Goal: Task Accomplishment & Management: Use online tool/utility

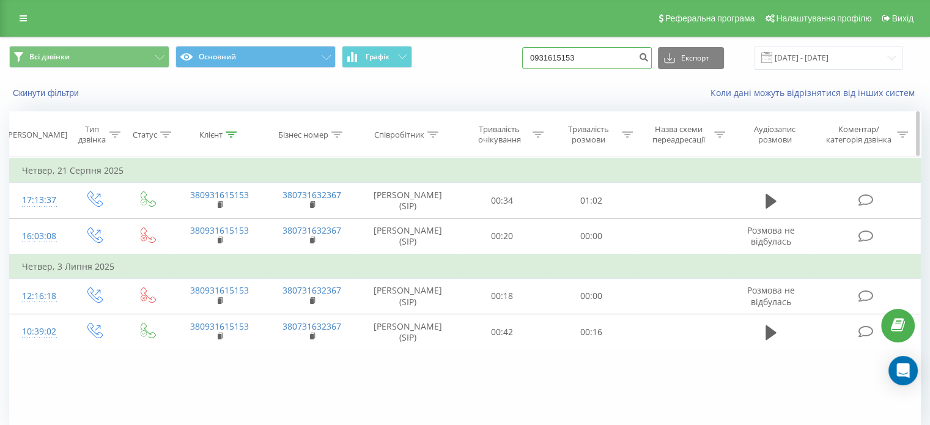
drag, startPoint x: 602, startPoint y: 62, endPoint x: 206, endPoint y: 127, distance: 401.5
click at [250, 121] on div "Всі дзвінки Основний Графік 0931615153 Експорт .csv .xls .xlsx 19.06.2025 - 19.…" at bounding box center [465, 257] width 912 height 440
paste input "95326085"
type input "0995326085"
click at [652, 51] on button "submit" at bounding box center [644, 58] width 17 height 22
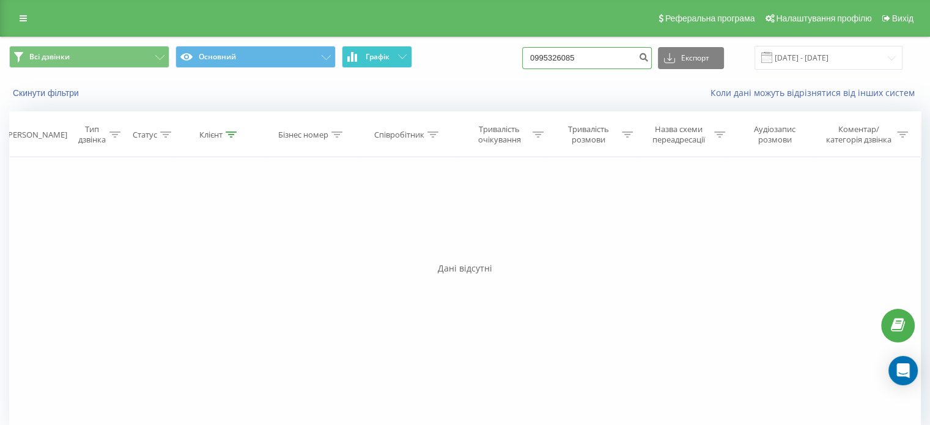
drag, startPoint x: 586, startPoint y: 62, endPoint x: 344, endPoint y: 64, distance: 242.2
click at [347, 65] on div "Всі дзвінки Основний Графік 0995326085 Експорт .csv .xls .xlsx 19.06.2025 - 19.…" at bounding box center [465, 58] width 912 height 24
paste input "660080466"
click at [644, 54] on input "0660080466" at bounding box center [587, 58] width 130 height 22
type input "0660080466"
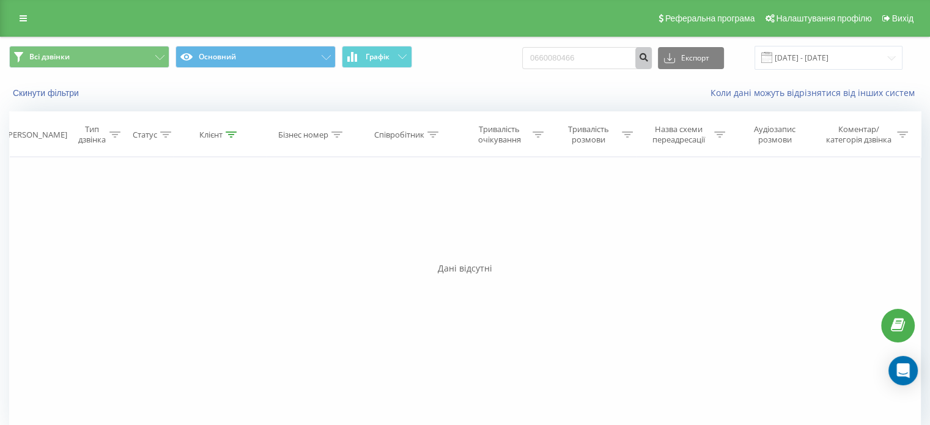
click at [649, 53] on icon "submit" at bounding box center [644, 55] width 10 height 7
drag, startPoint x: 601, startPoint y: 48, endPoint x: 365, endPoint y: 68, distance: 236.9
click at [365, 68] on div "Всі дзвінки Основний Графік 0660080466 Експорт .csv .xls .xlsx 19.06.2025 - 19.…" at bounding box center [465, 58] width 912 height 24
paste input "995600815"
type input "0995600815"
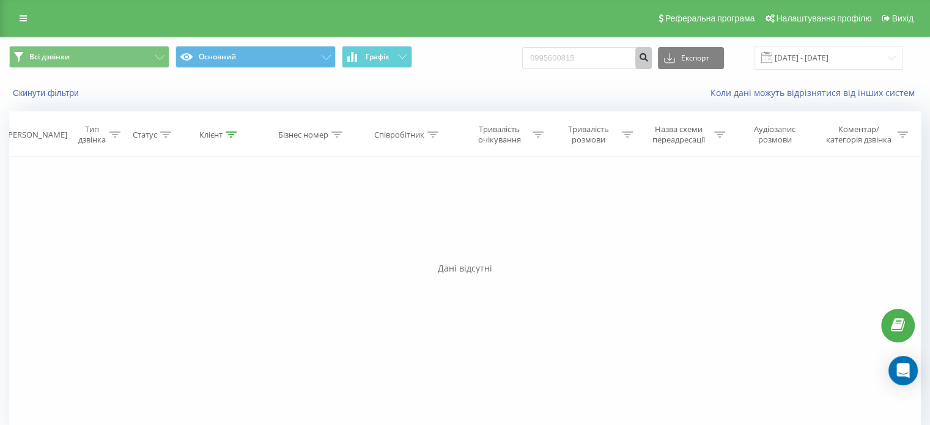
click at [652, 65] on button "submit" at bounding box center [644, 58] width 17 height 22
drag, startPoint x: 587, startPoint y: 63, endPoint x: 307, endPoint y: 83, distance: 280.8
click at [307, 83] on div "Всі дзвінки Основний Графік 0995600815 Експорт .csv .xls .xlsx [DATE] - [DATE] …" at bounding box center [465, 72] width 929 height 70
click at [626, 57] on input "0995600815" at bounding box center [587, 58] width 130 height 22
drag, startPoint x: 626, startPoint y: 57, endPoint x: 382, endPoint y: 76, distance: 244.7
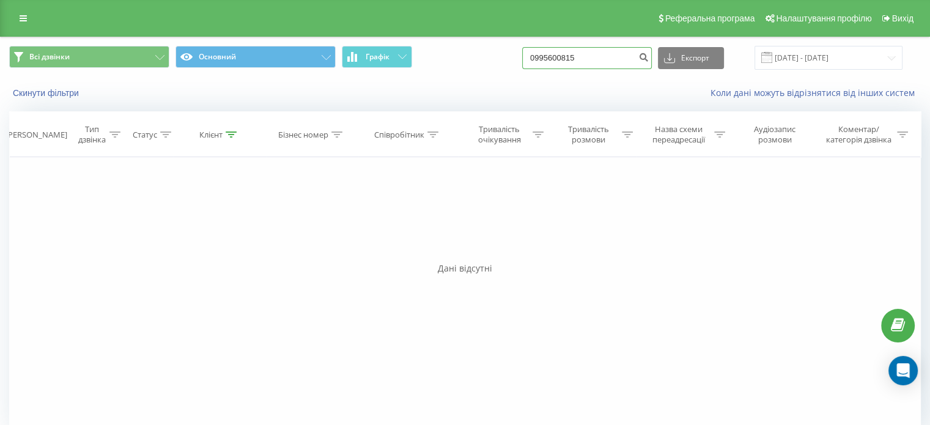
click at [382, 76] on div "Всі дзвінки Основний Графік 0995600815 Експорт .csv .xls .xlsx 19.06.2025 - 19.…" at bounding box center [465, 57] width 929 height 41
paste input "249354"
type input "0992493545"
click at [652, 63] on button "submit" at bounding box center [644, 58] width 17 height 22
drag, startPoint x: 607, startPoint y: 62, endPoint x: 200, endPoint y: 58, distance: 406.8
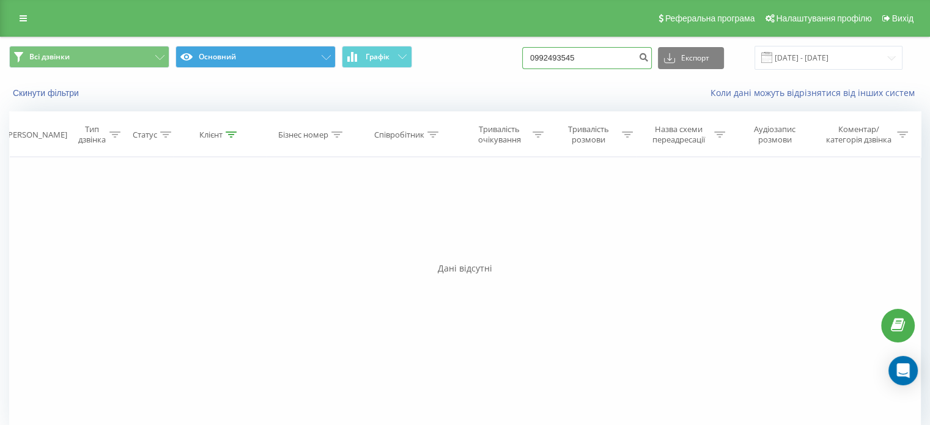
click at [201, 58] on div "Всі дзвінки Основний Графік 0992493545 Експорт .csv .xls .xlsx 19.06.2025 - 19.…" at bounding box center [465, 58] width 912 height 24
paste input "78605037"
type input "0978605037"
click at [649, 56] on icon "submit" at bounding box center [644, 55] width 10 height 7
drag, startPoint x: 642, startPoint y: 63, endPoint x: 347, endPoint y: 72, distance: 294.9
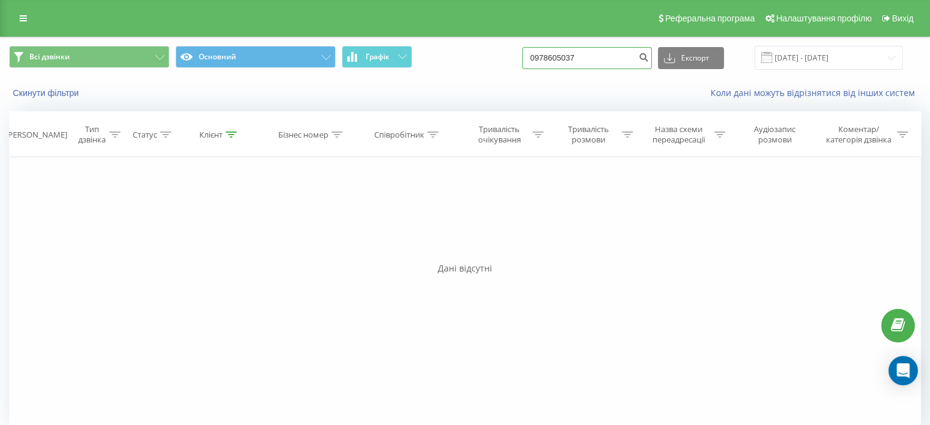
click at [347, 72] on div "Всі дзвінки Основний Графік 0978605037 Експорт .csv .xls .xlsx [DATE] - [DATE]" at bounding box center [465, 57] width 929 height 41
paste input "665381642"
type input "0665381642"
click at [649, 50] on button "submit" at bounding box center [644, 58] width 17 height 22
drag, startPoint x: 607, startPoint y: 48, endPoint x: 231, endPoint y: 62, distance: 376.4
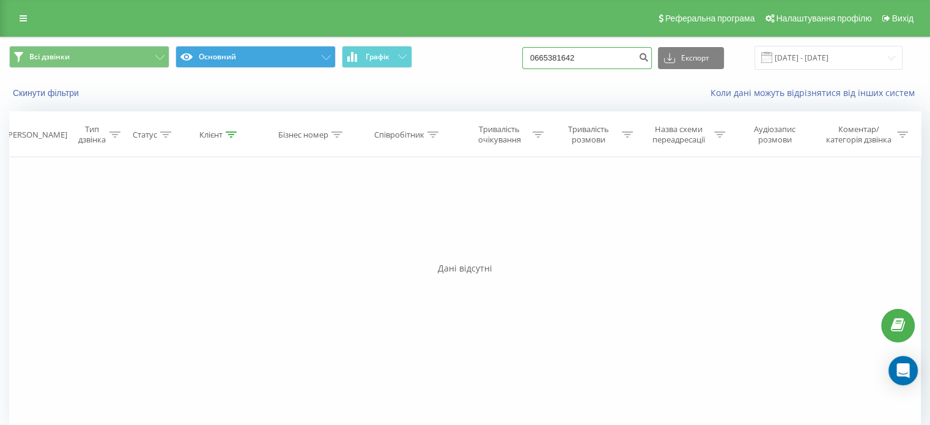
click at [231, 62] on div "Всі дзвінки Основний Графік 0665381642 Експорт .csv .xls .xlsx 19.06.2025 - 19.…" at bounding box center [465, 58] width 912 height 24
paste input "991966746"
type input "0991966746"
click at [649, 59] on icon "submit" at bounding box center [644, 55] width 10 height 7
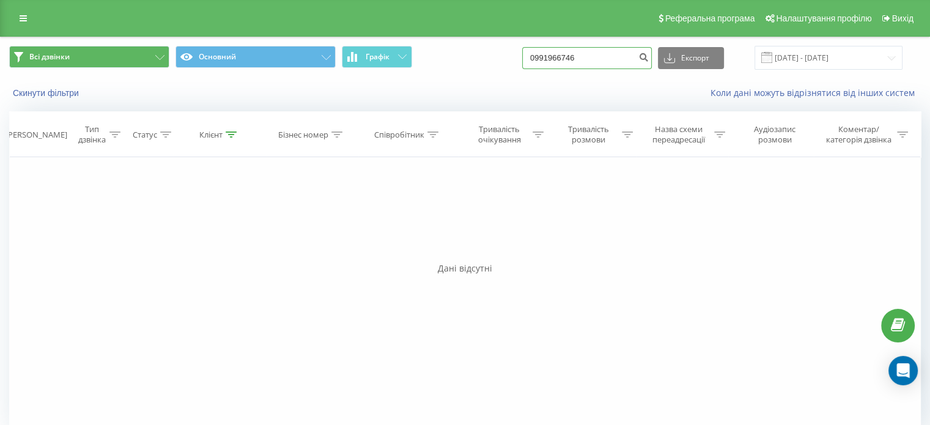
drag, startPoint x: 617, startPoint y: 57, endPoint x: 46, endPoint y: 53, distance: 570.1
click at [56, 56] on div "Всі дзвінки Основний Графік 0991966746 Експорт .csv .xls .xlsx [DATE] - [DATE]" at bounding box center [465, 58] width 912 height 24
paste input "684744701"
type input "0684744701"
click at [652, 60] on button "submit" at bounding box center [644, 58] width 17 height 22
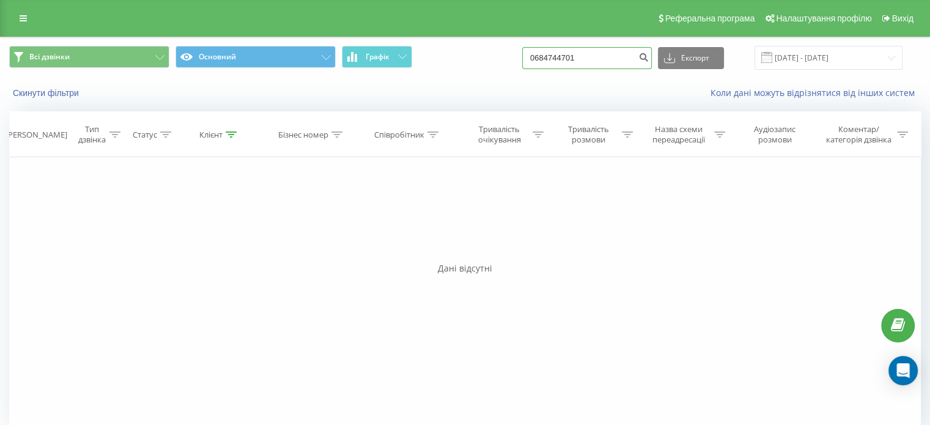
drag, startPoint x: 622, startPoint y: 64, endPoint x: 6, endPoint y: 95, distance: 616.7
click at [158, 95] on div "Всі дзвінки Основний Графік 0684744701 Експорт .csv .xls .xlsx 19.06.2025 - 19.…" at bounding box center [465, 72] width 929 height 70
paste input "956406240"
type input "0956406240"
click at [649, 57] on icon "submit" at bounding box center [644, 55] width 10 height 7
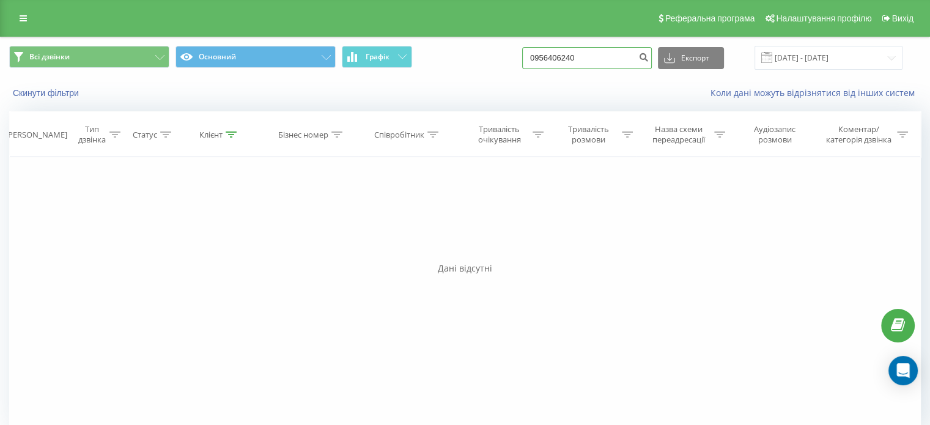
drag, startPoint x: 631, startPoint y: 62, endPoint x: 149, endPoint y: 70, distance: 482.1
click at [159, 70] on div "Всі дзвінки Основний Графік 0956406240 Експорт .csv .xls .xlsx [DATE] - [DATE]" at bounding box center [465, 57] width 929 height 41
paste input "8903851"
type input "0989038510"
click at [649, 53] on icon "submit" at bounding box center [644, 55] width 10 height 7
